Goal: Transaction & Acquisition: Purchase product/service

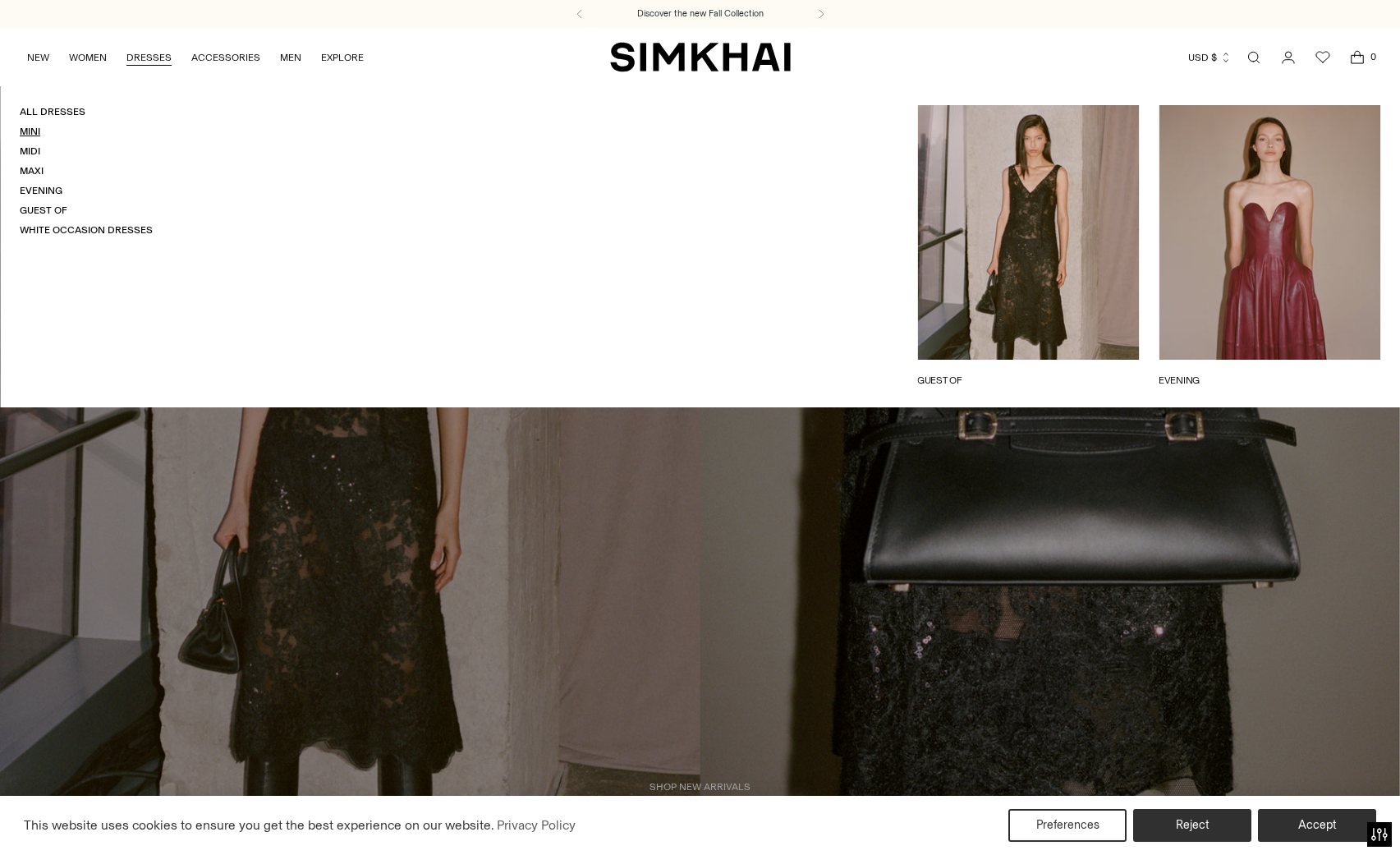
click at [32, 128] on link "Mini" at bounding box center [30, 132] width 21 height 12
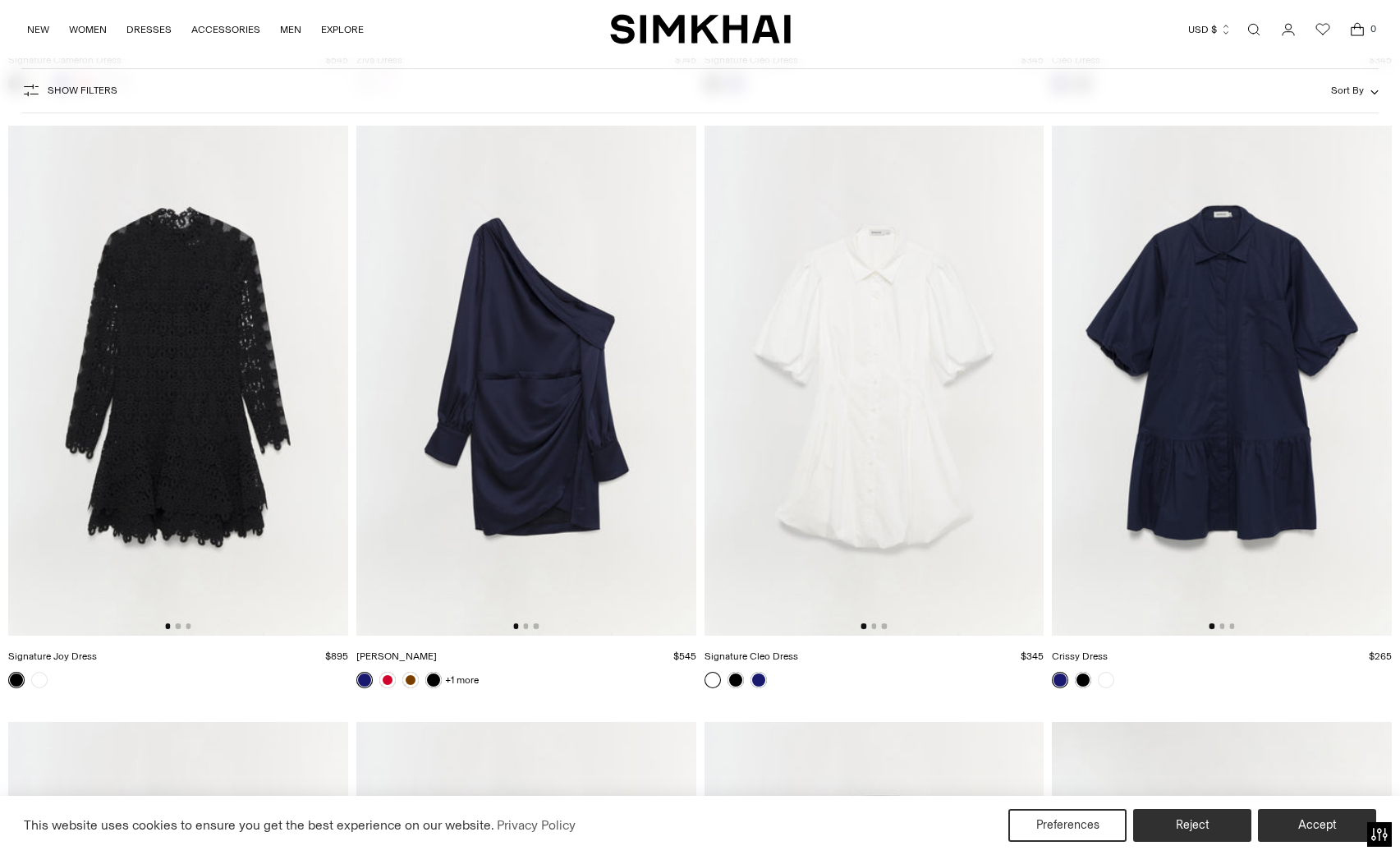
scroll to position [6013, 0]
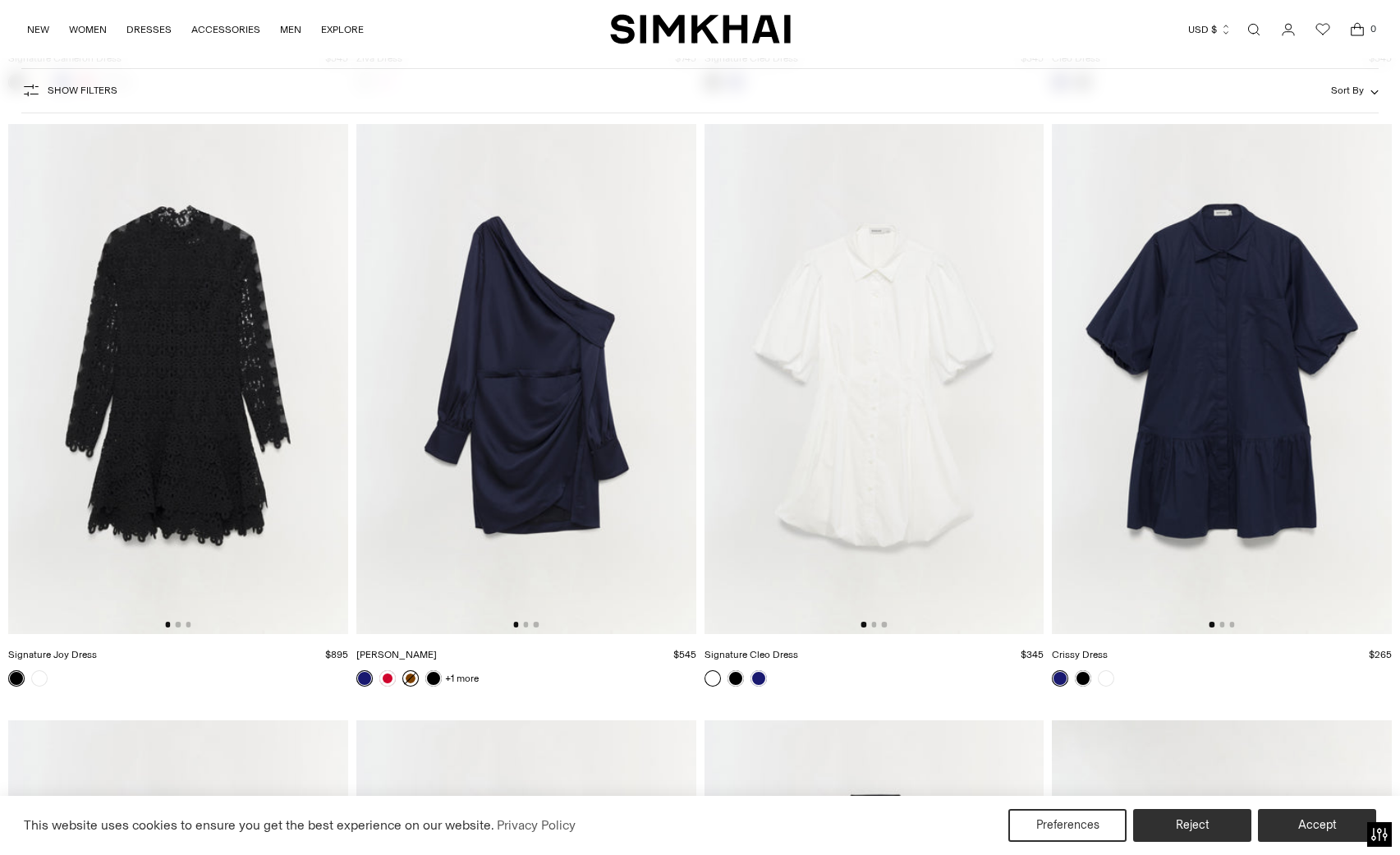
click at [408, 674] on link at bounding box center [411, 678] width 17 height 17
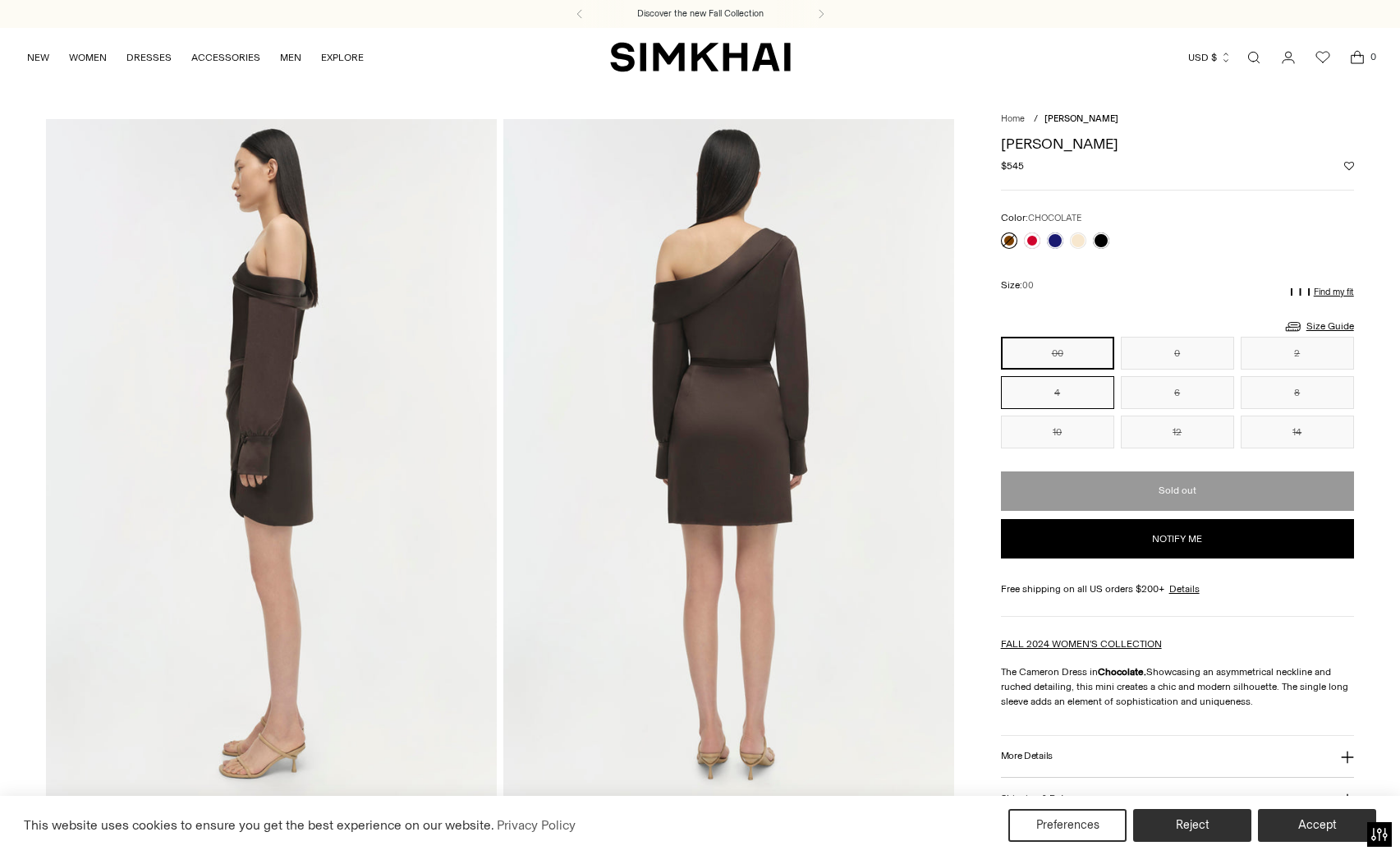
click at [1054, 390] on button "4" at bounding box center [1058, 392] width 113 height 32
